Goal: Task Accomplishment & Management: Use online tool/utility

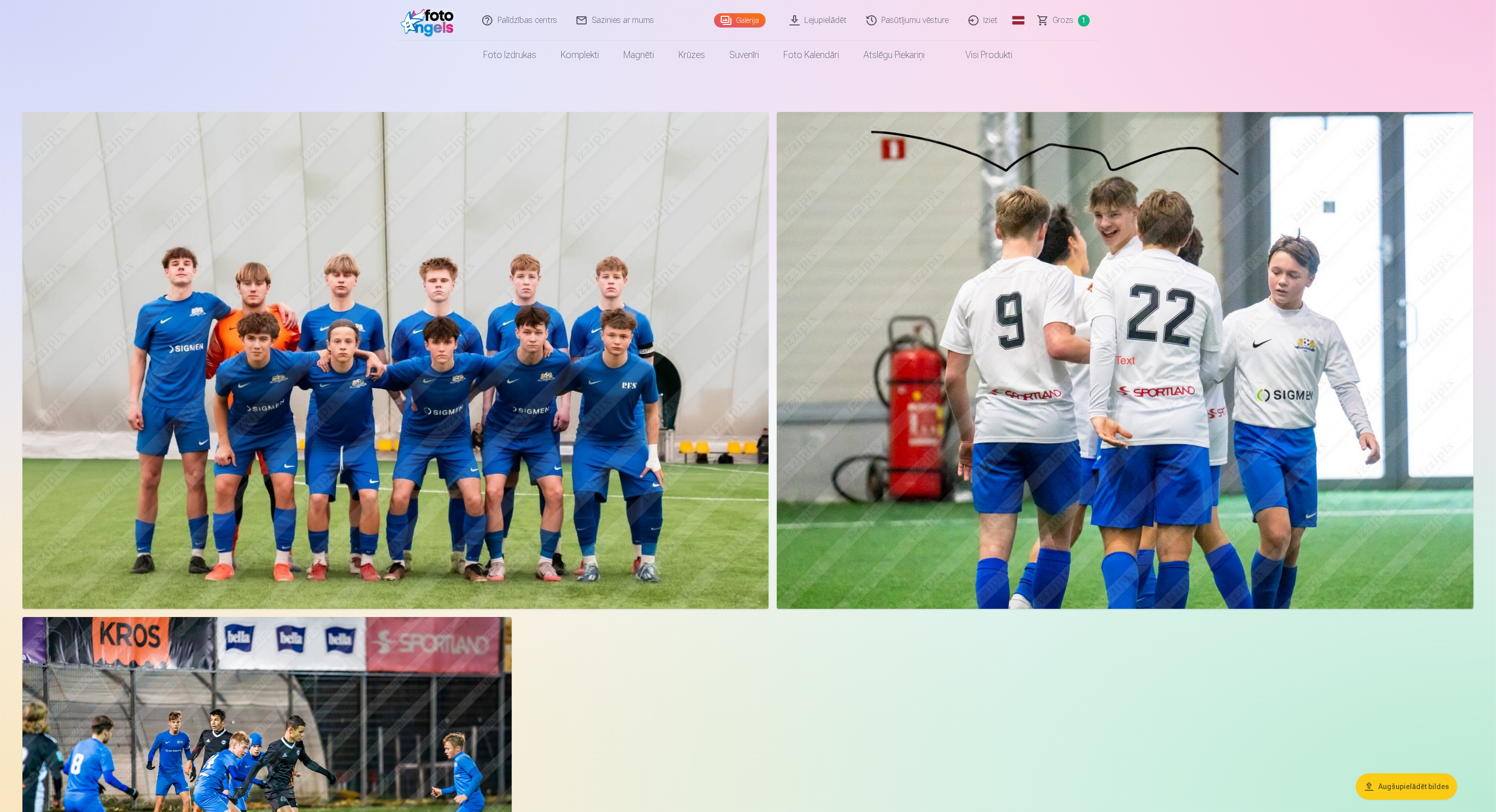
click at [637, 25] on link "Sazinies ar mums" at bounding box center [615, 20] width 97 height 40
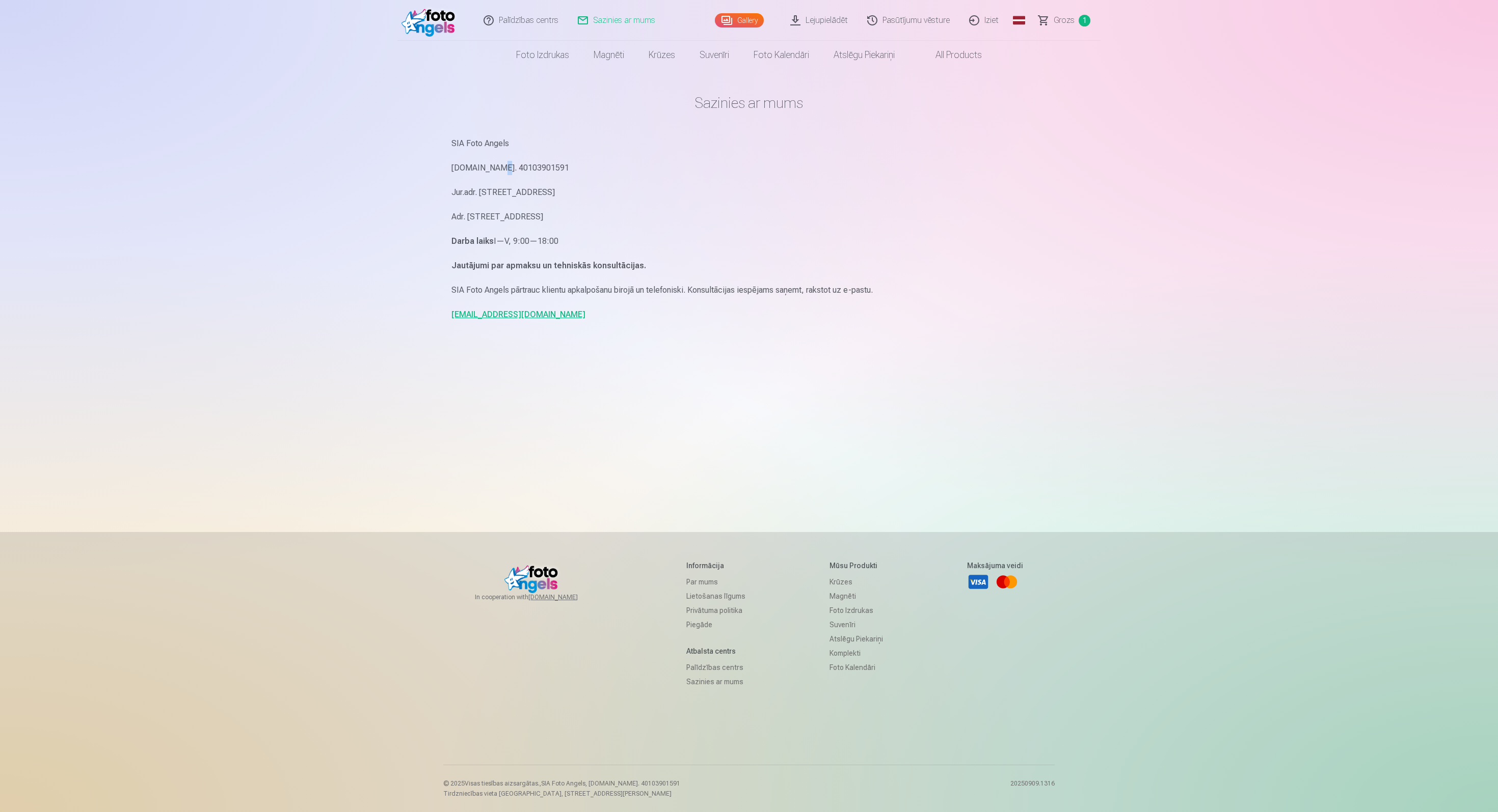
click at [496, 167] on p "Reg.Nr. 40103901591" at bounding box center [749, 168] width 596 height 14
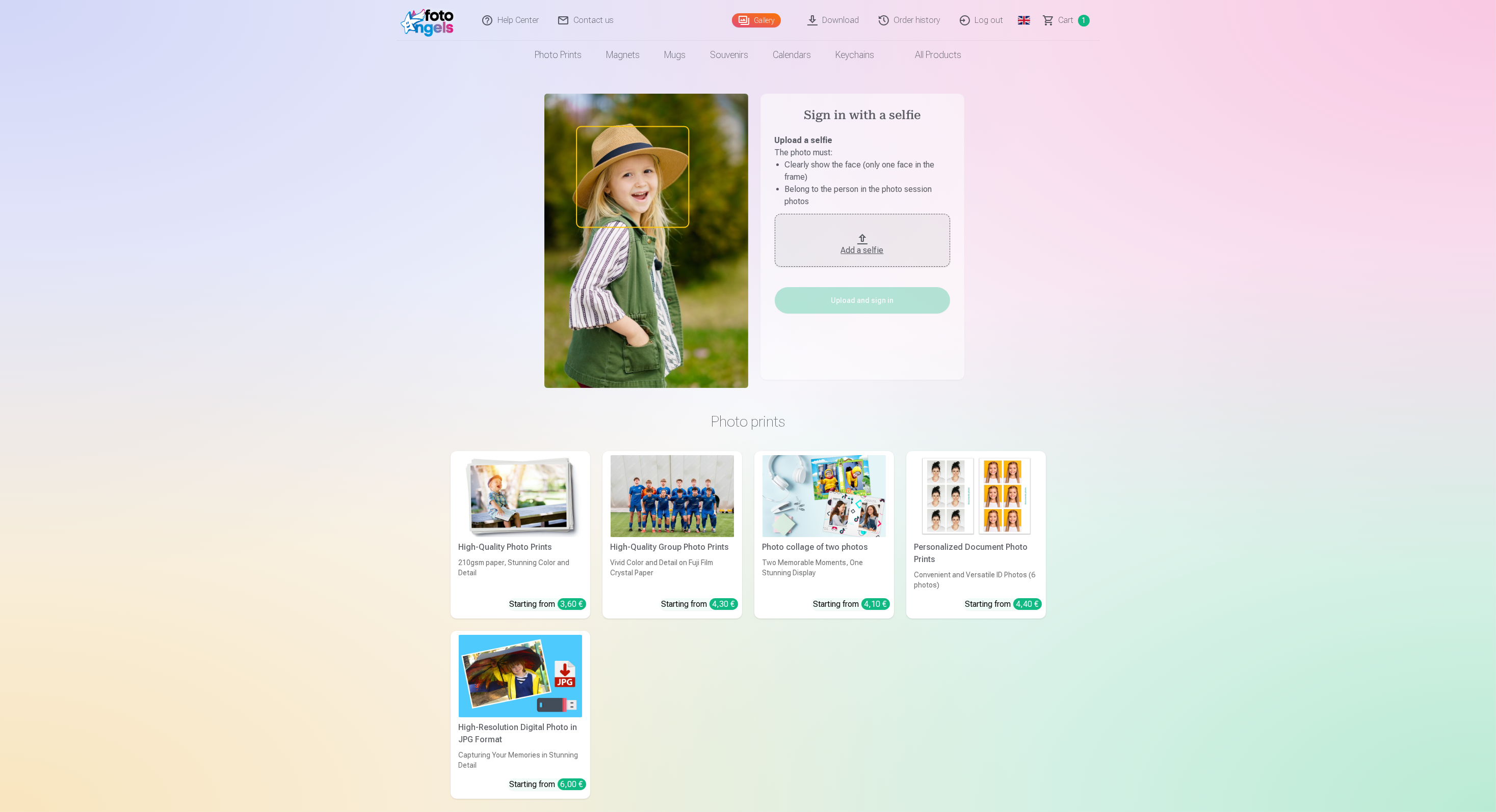
click at [858, 254] on div "Add a selfie" at bounding box center [862, 251] width 155 height 13
click at [868, 308] on button "Upload and sign in" at bounding box center [862, 294] width 175 height 26
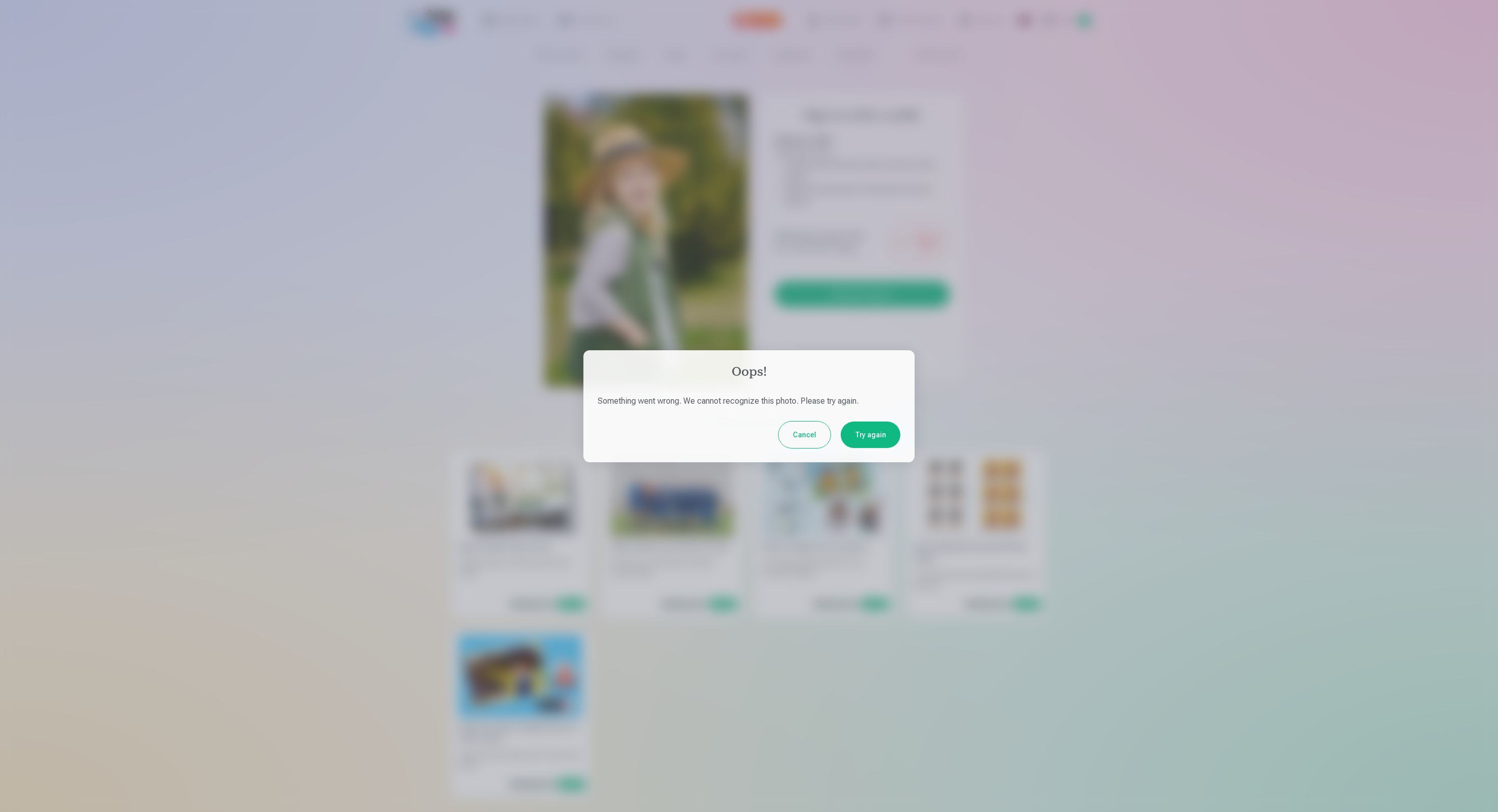
click at [815, 440] on button "Cancel" at bounding box center [805, 434] width 52 height 26
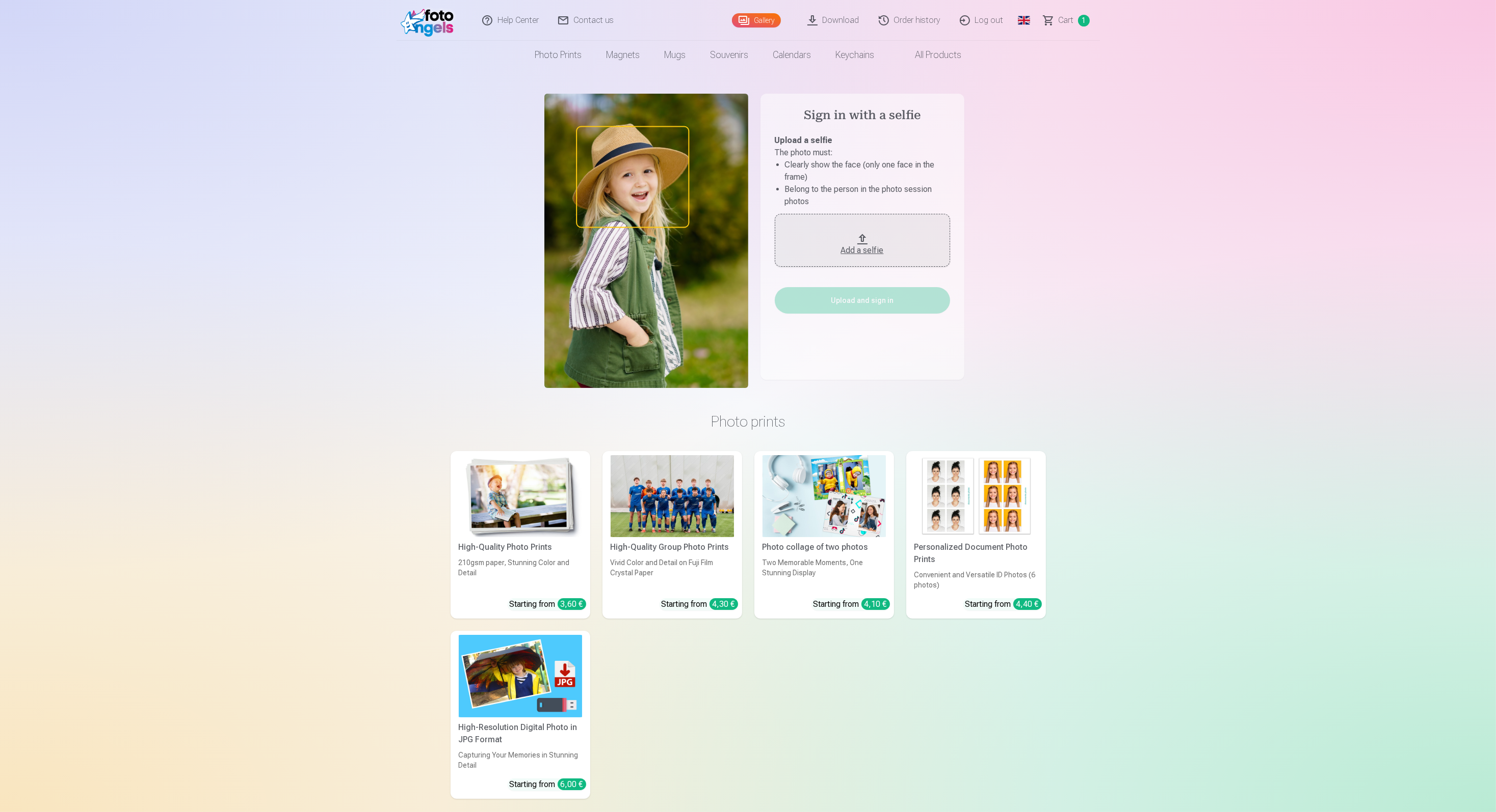
click at [862, 245] on div "Add a selfie" at bounding box center [862, 251] width 155 height 13
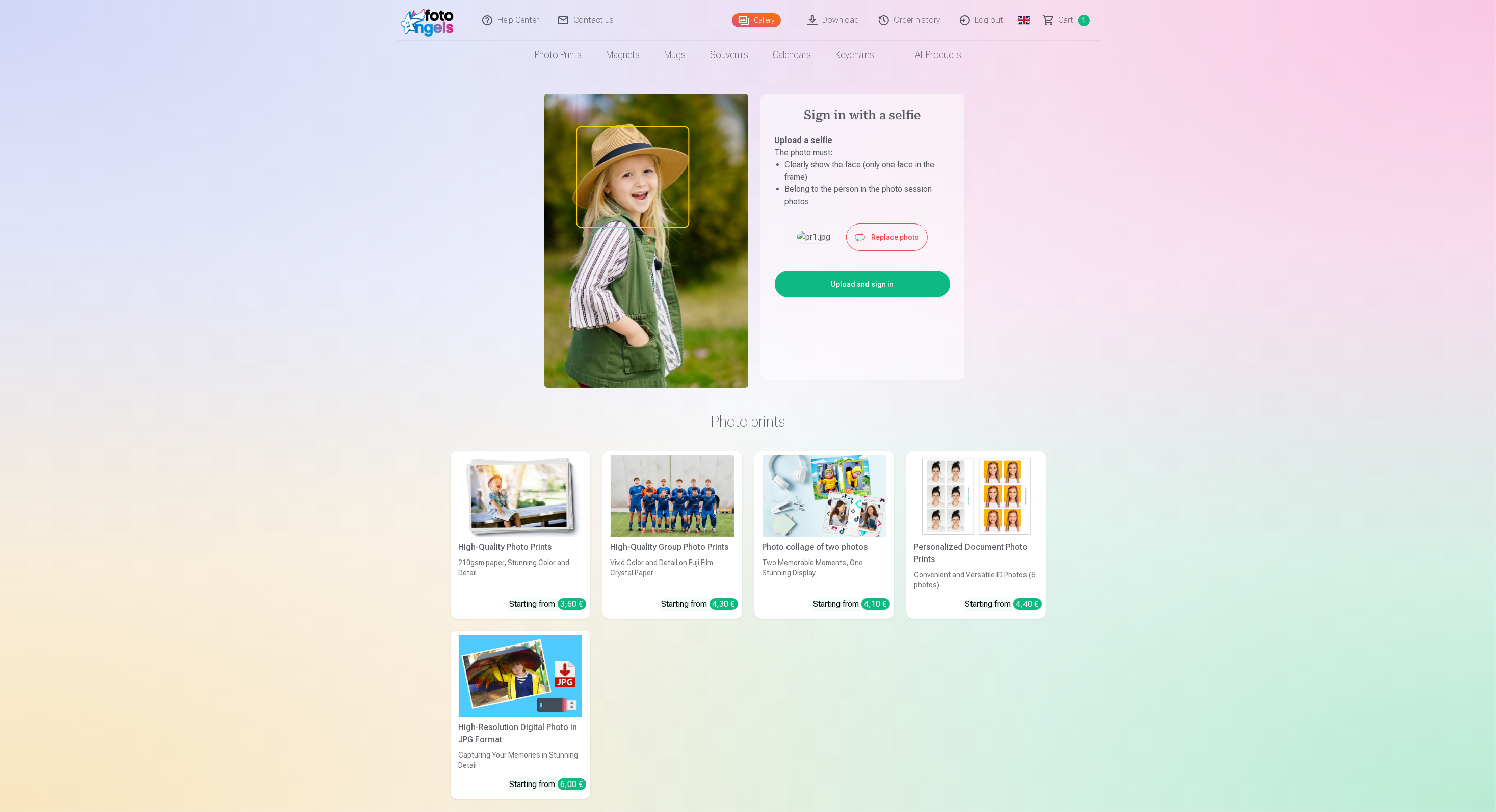
click at [899, 298] on button "Upload and sign in" at bounding box center [862, 283] width 175 height 26
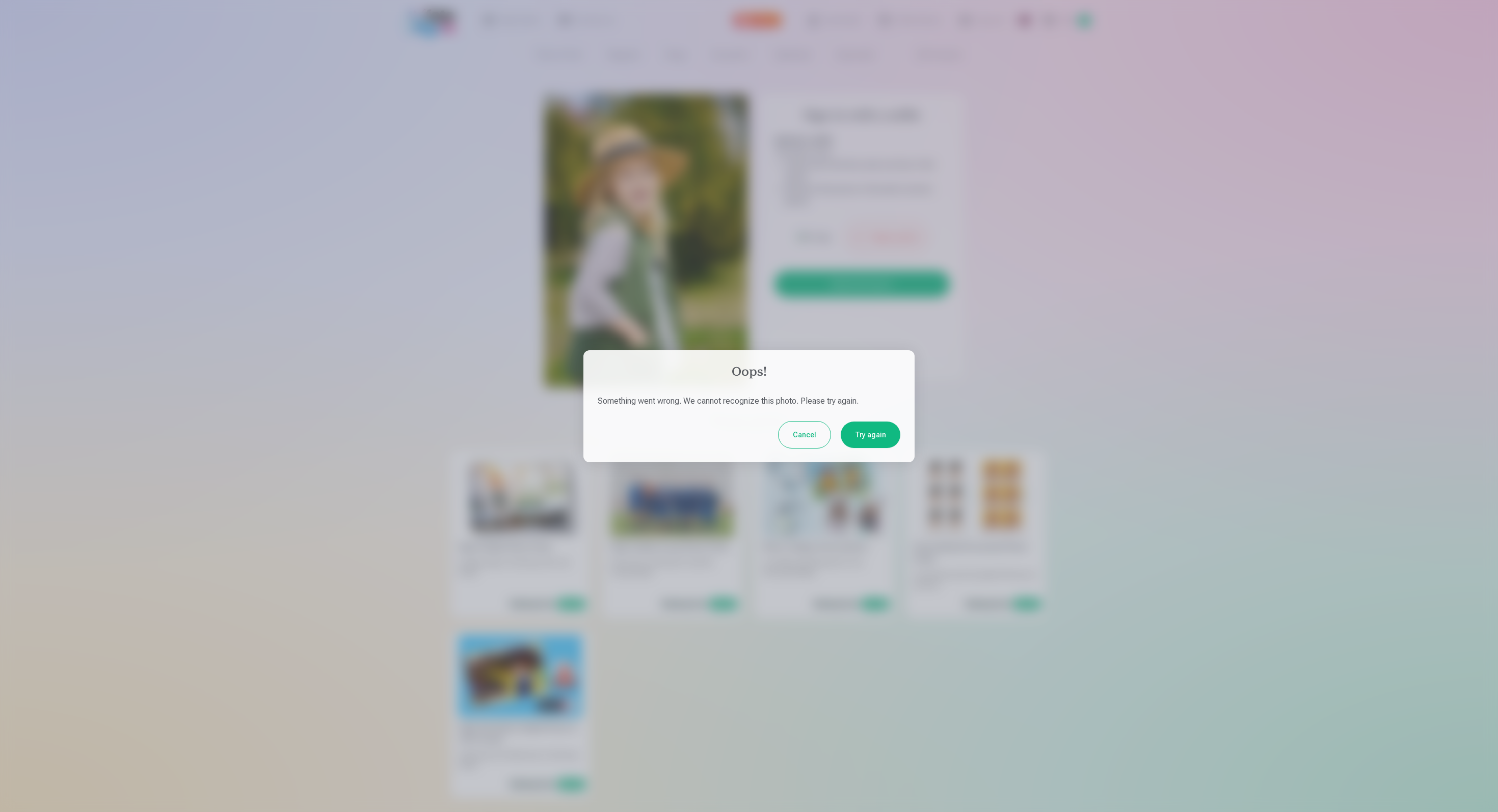
click at [804, 434] on button "Cancel" at bounding box center [805, 434] width 52 height 26
